Goal: Navigation & Orientation: Find specific page/section

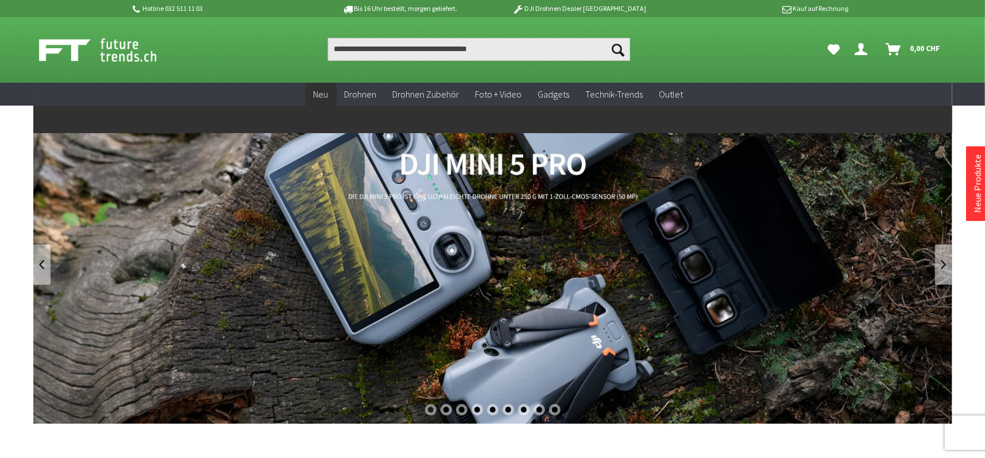
click at [320, 94] on span "Neu" at bounding box center [321, 93] width 15 height 11
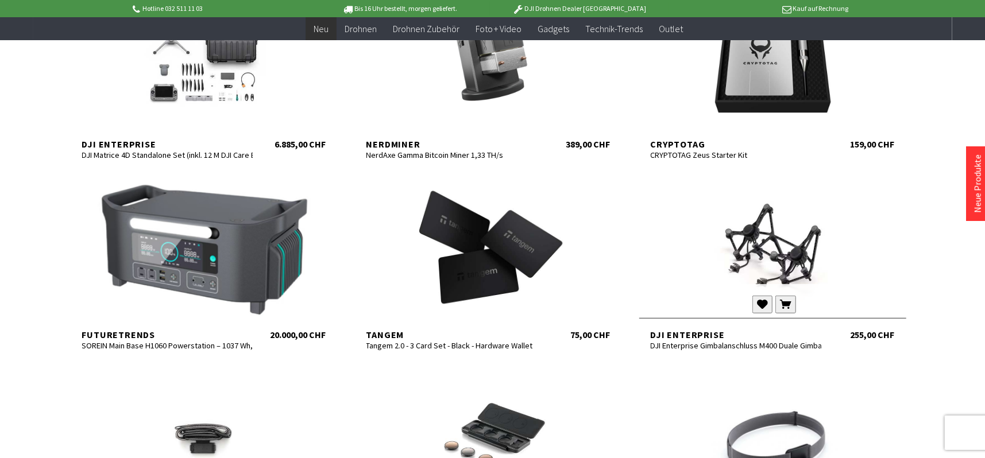
scroll to position [459, 0]
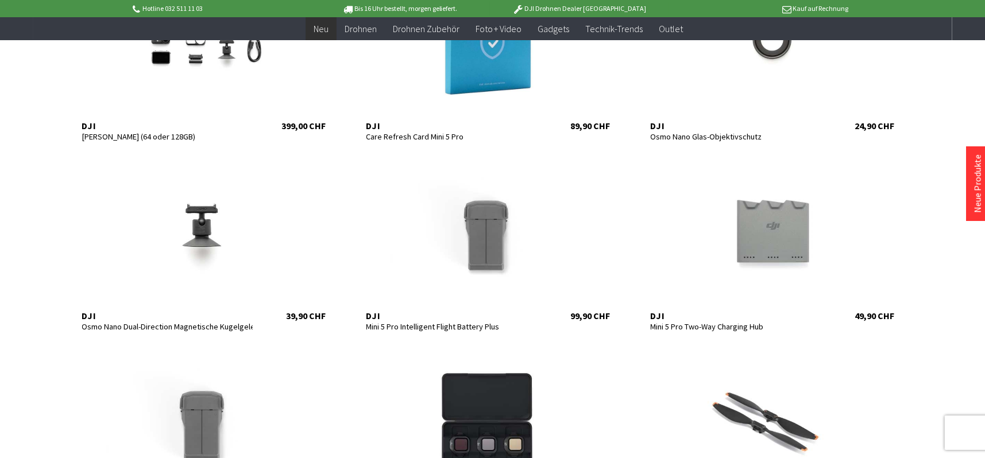
scroll to position [1264, 0]
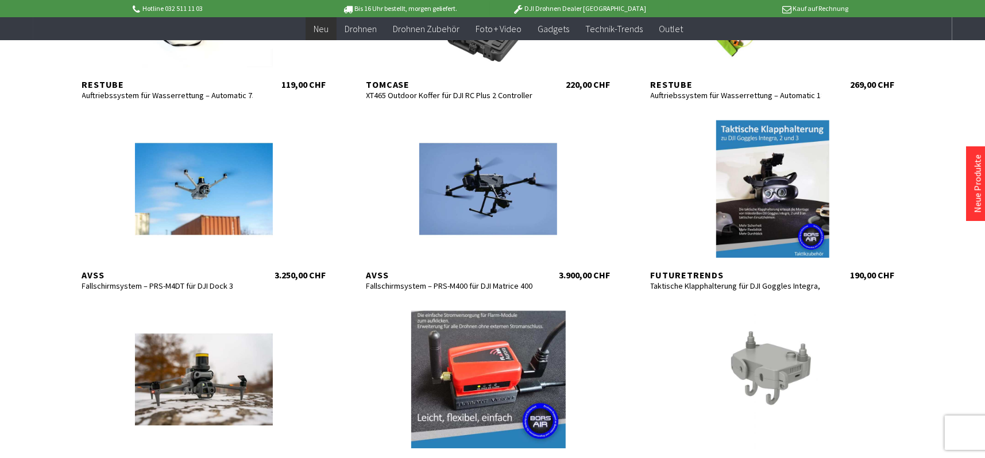
scroll to position [2068, 0]
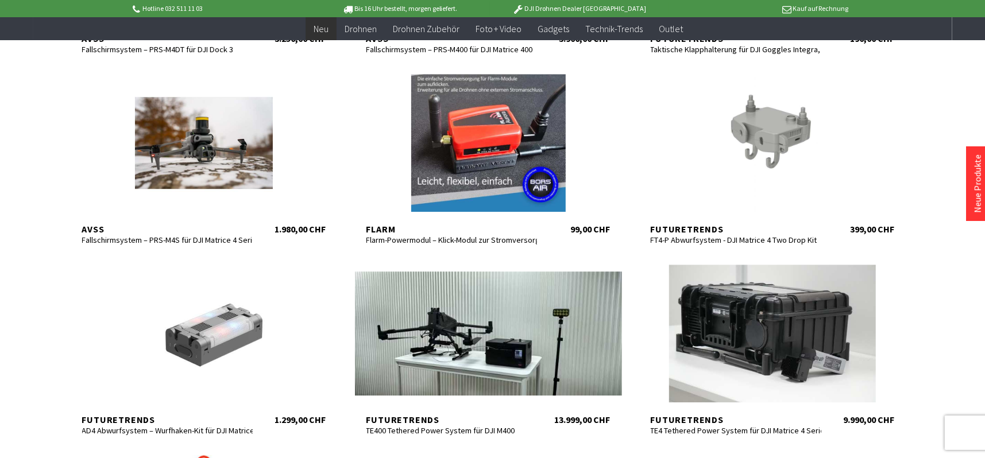
scroll to position [2297, 0]
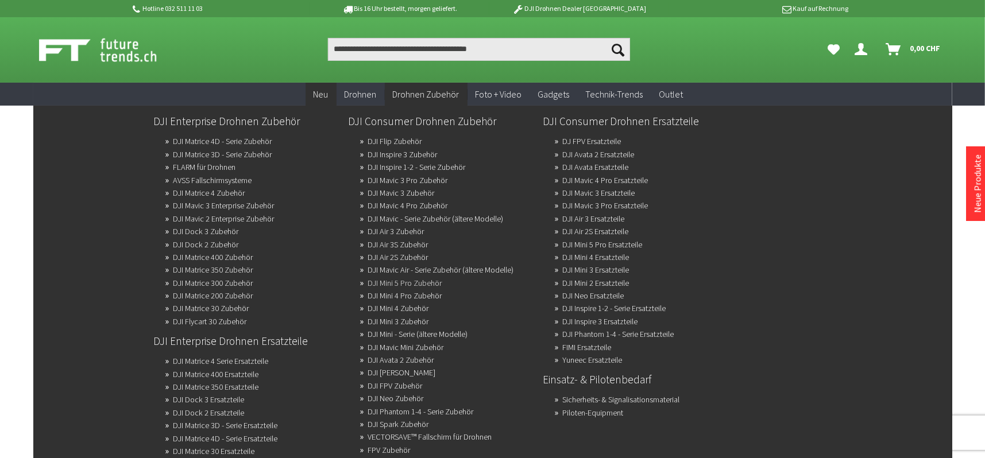
click at [417, 275] on link "DJI Mini 5 Pro Zubehör" at bounding box center [405, 283] width 74 height 16
